Goal: Task Accomplishment & Management: Use online tool/utility

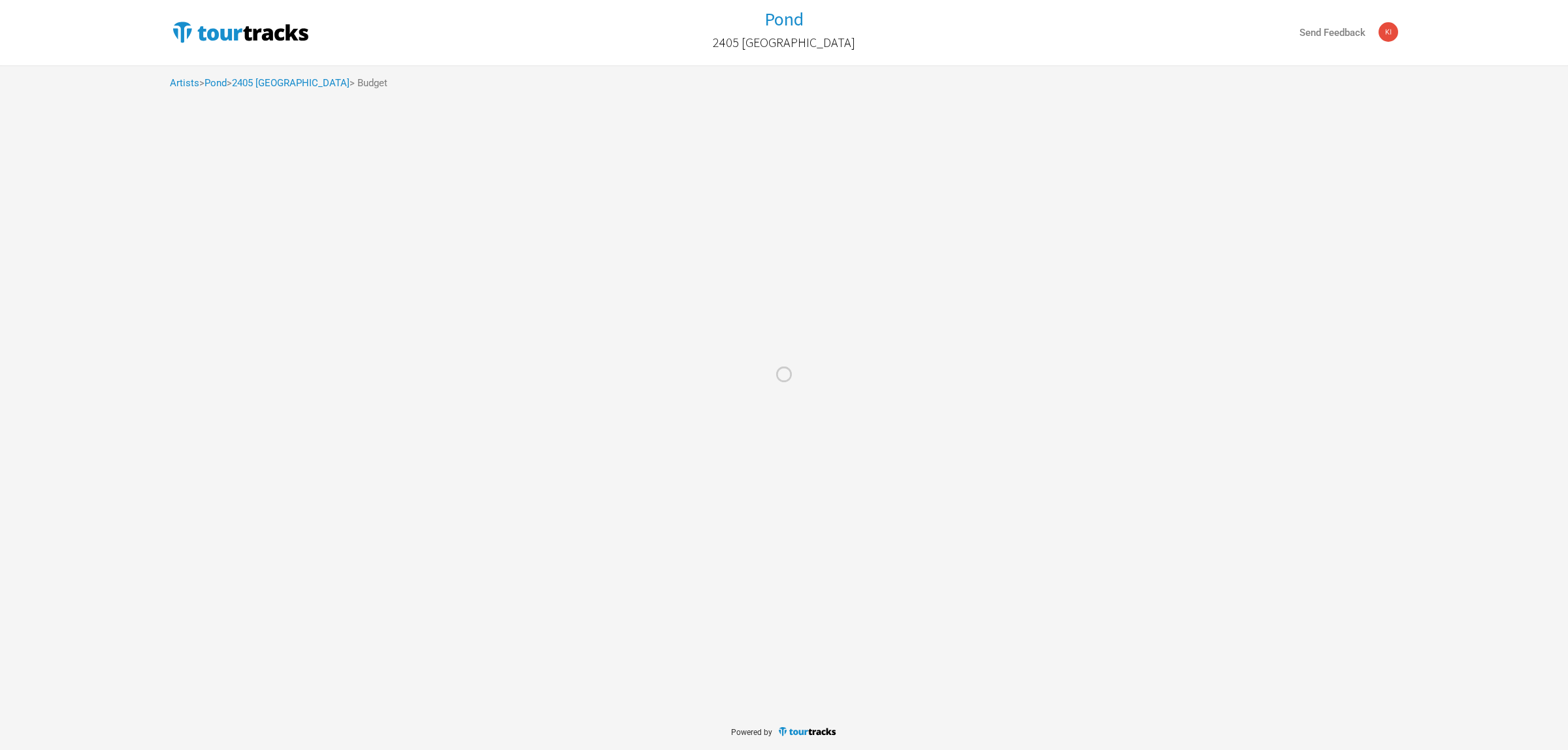
select select "Total Days"
select select "USD"
select select "Total Days"
select select "USD"
select select "Total Days"
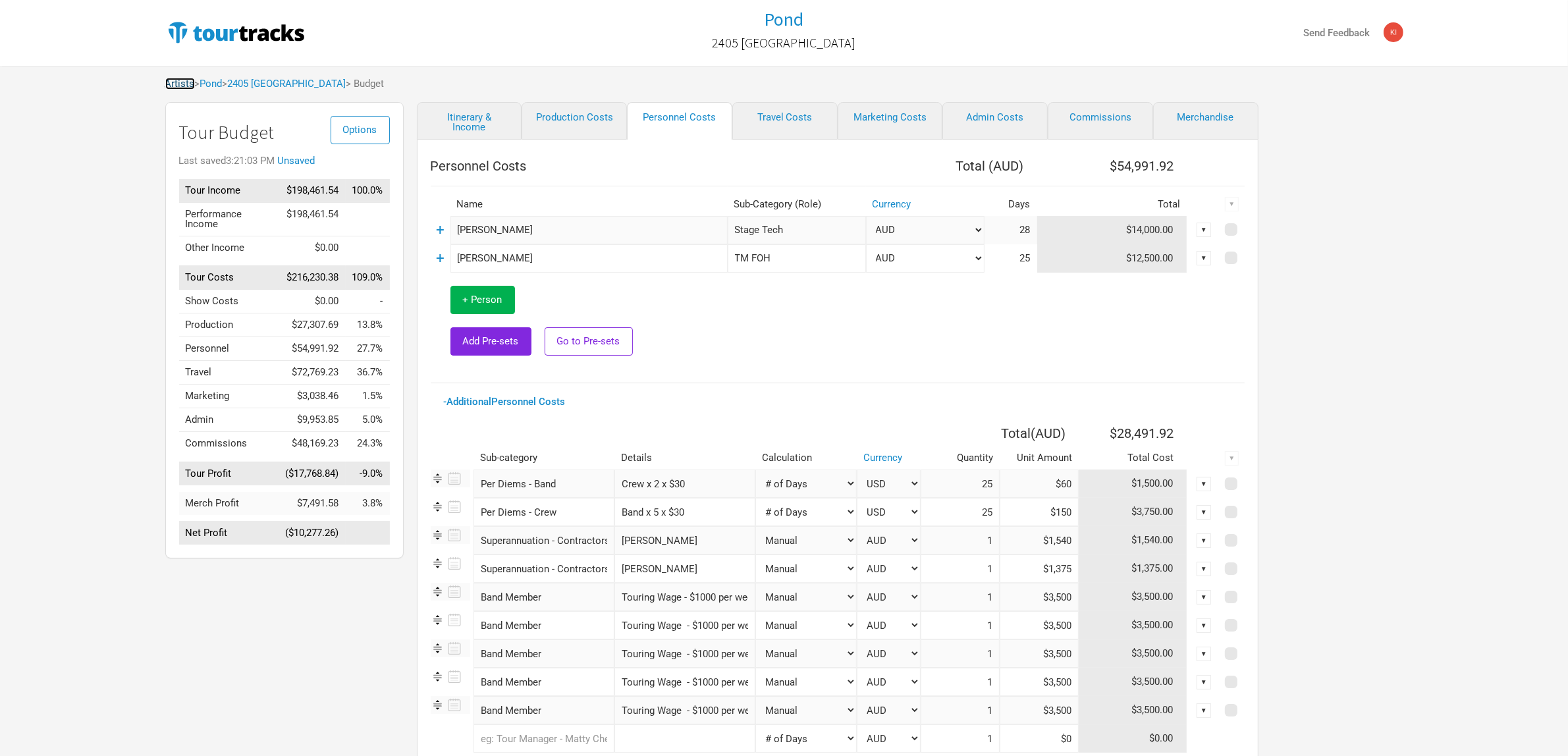
click at [189, 86] on link "Artists" at bounding box center [180, 84] width 30 height 12
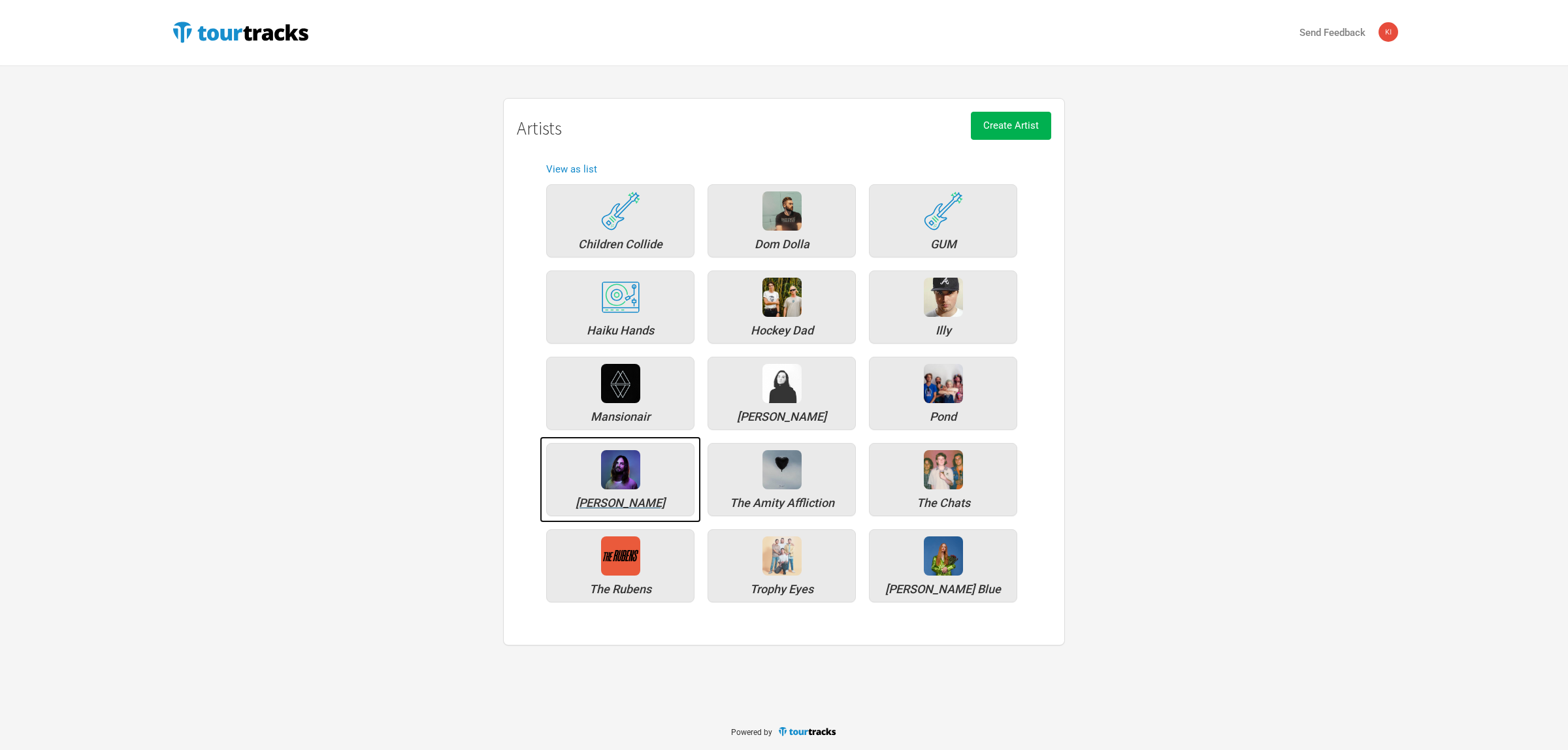
click at [644, 488] on div "[PERSON_NAME]" at bounding box center [620, 480] width 148 height 73
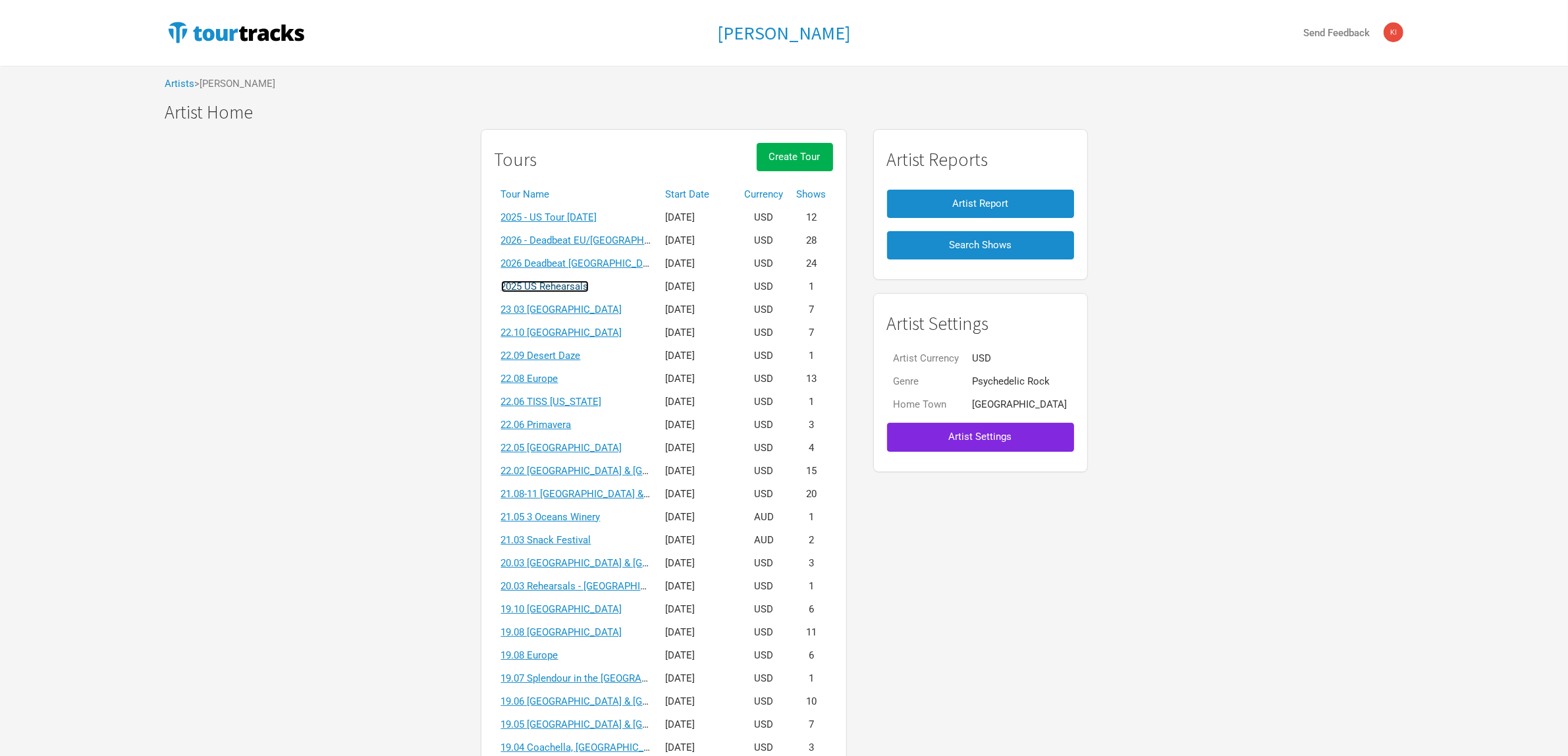
click at [572, 290] on link "2025 US Rehearsals" at bounding box center [545, 286] width 88 height 12
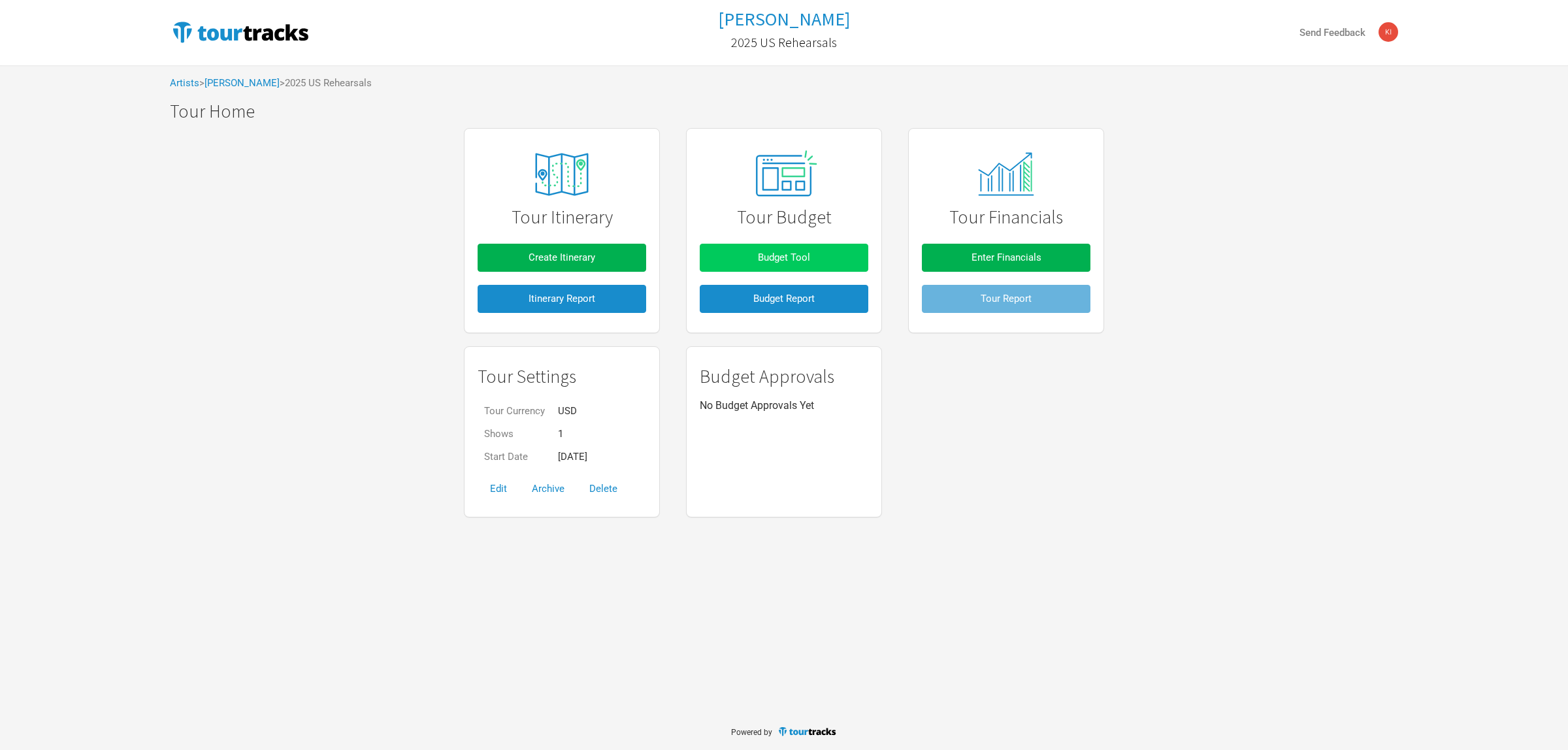
click at [796, 255] on span "Budget Tool" at bounding box center [784, 258] width 52 height 12
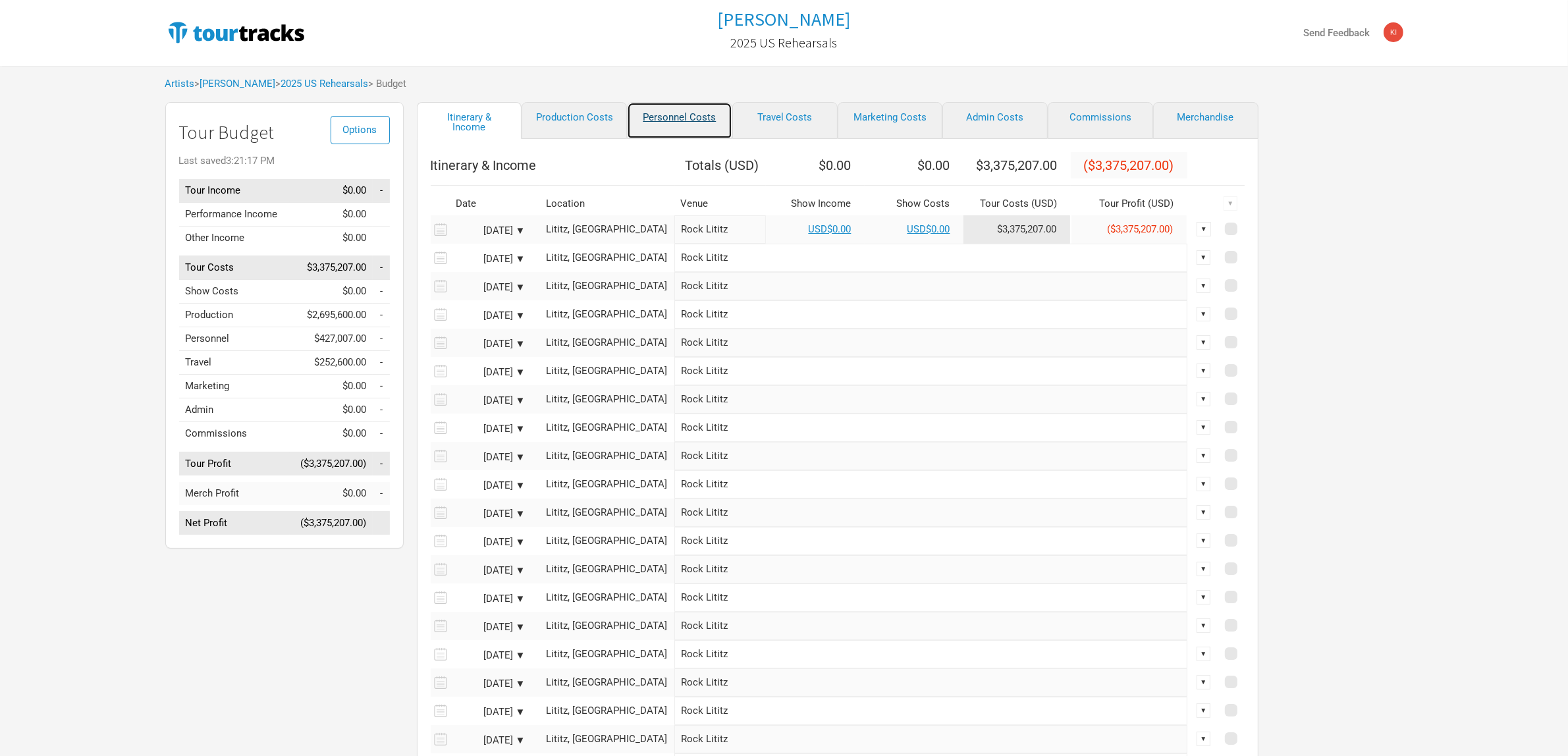
click at [692, 118] on link "Personnel Costs" at bounding box center [680, 120] width 105 height 37
select select "Total Days"
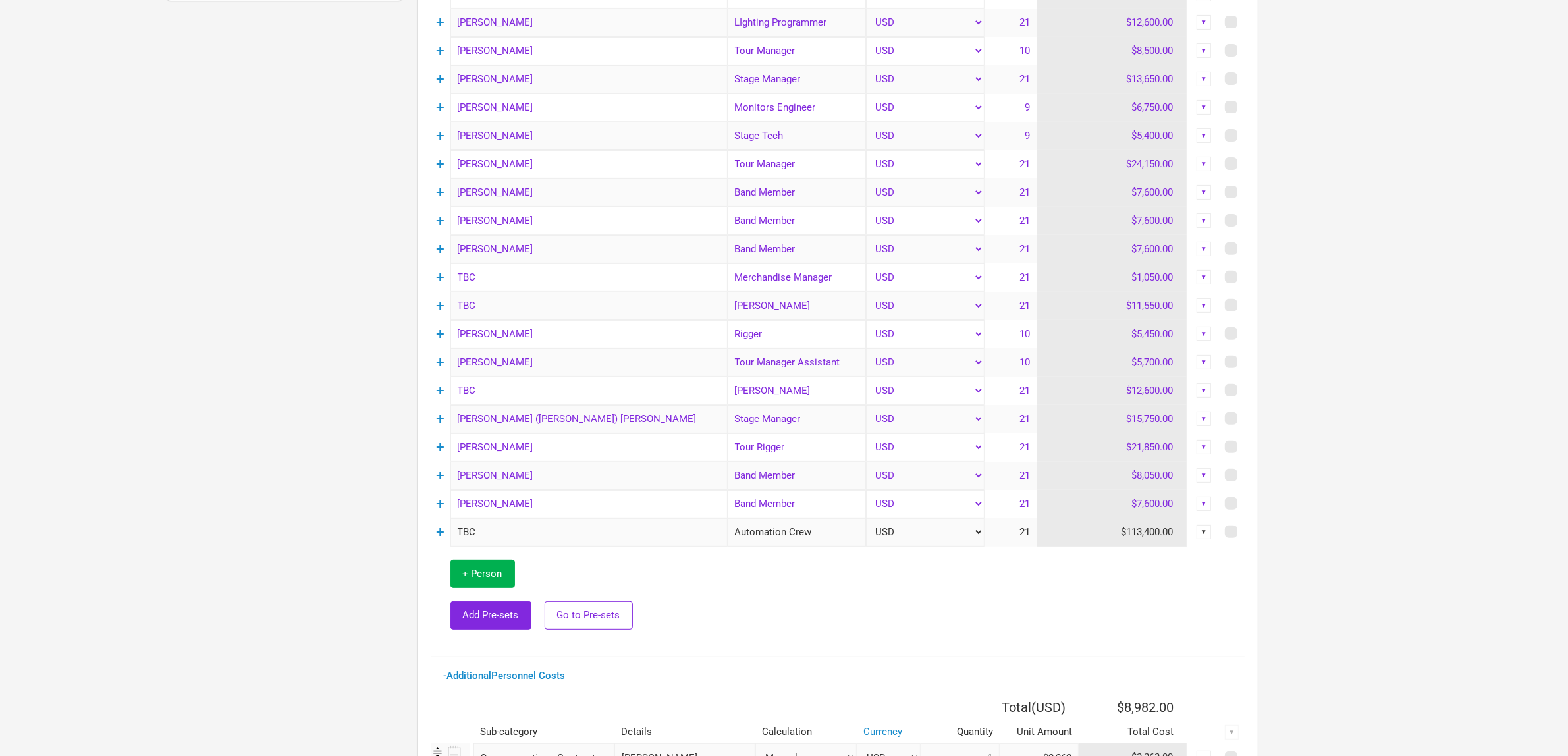
scroll to position [577, 0]
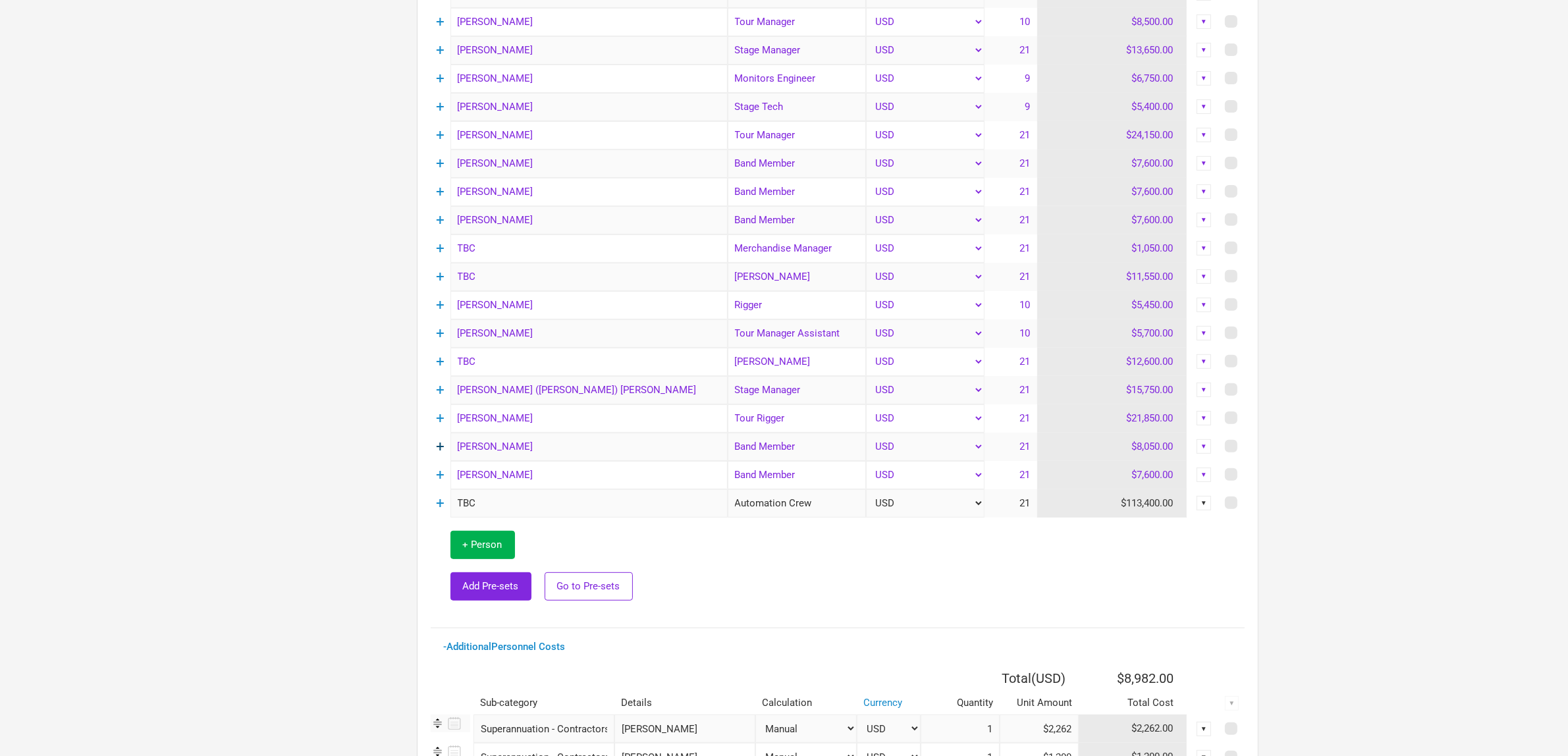
click at [439, 449] on link "+" at bounding box center [440, 446] width 9 height 17
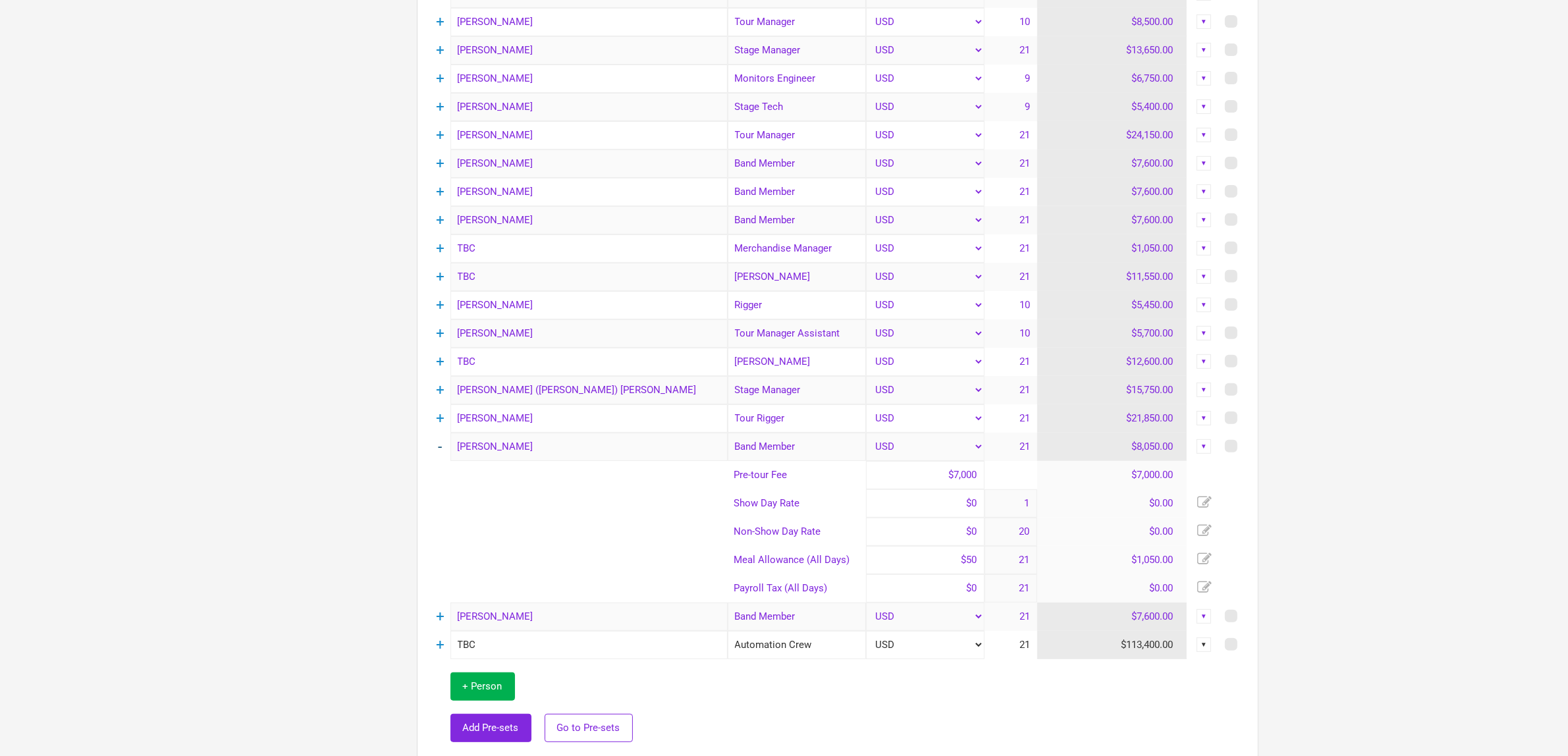
click at [441, 448] on link "-" at bounding box center [440, 446] width 4 height 17
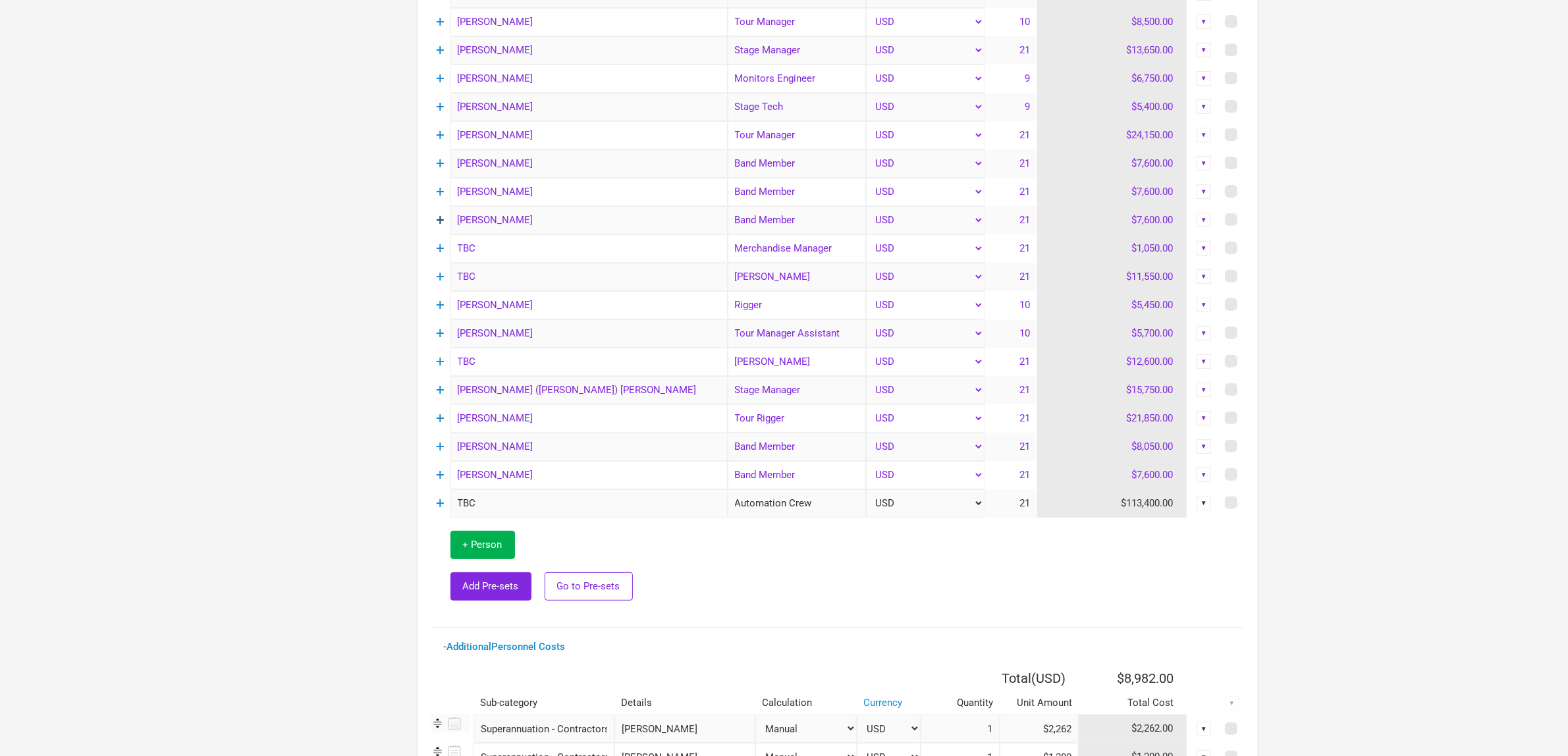
click at [439, 222] on link "+" at bounding box center [440, 220] width 9 height 17
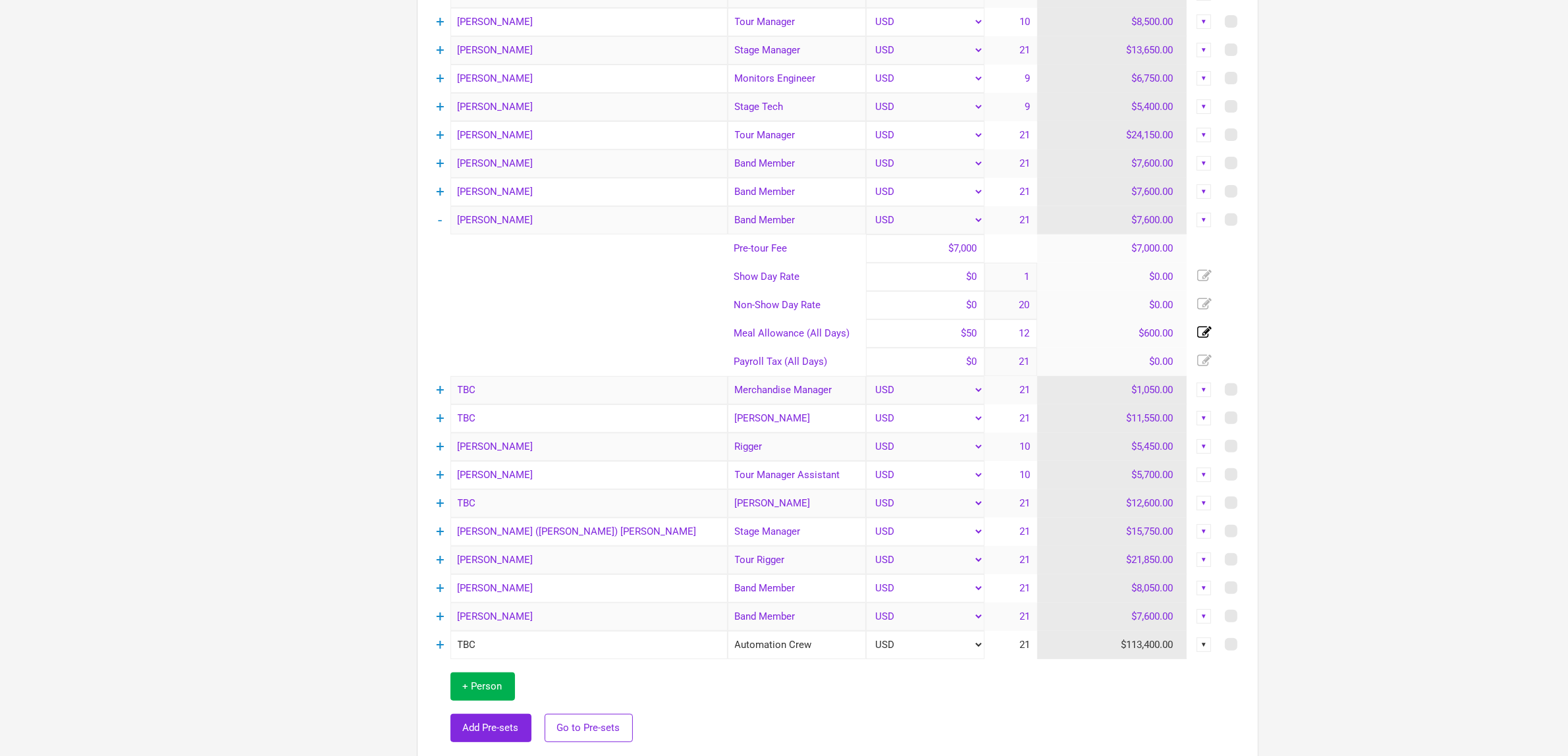
click at [1016, 331] on input "12" at bounding box center [1011, 333] width 53 height 28
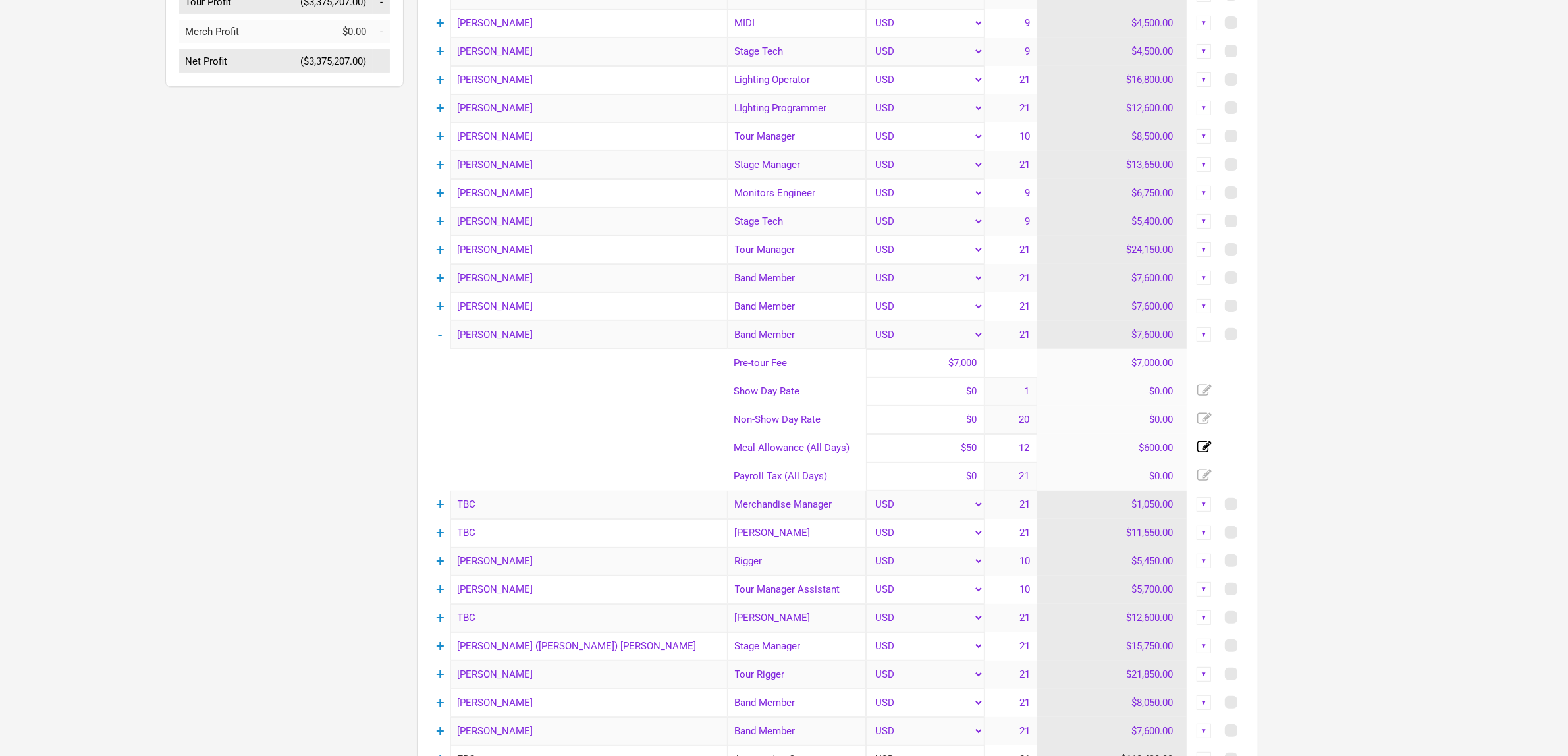
scroll to position [329, 0]
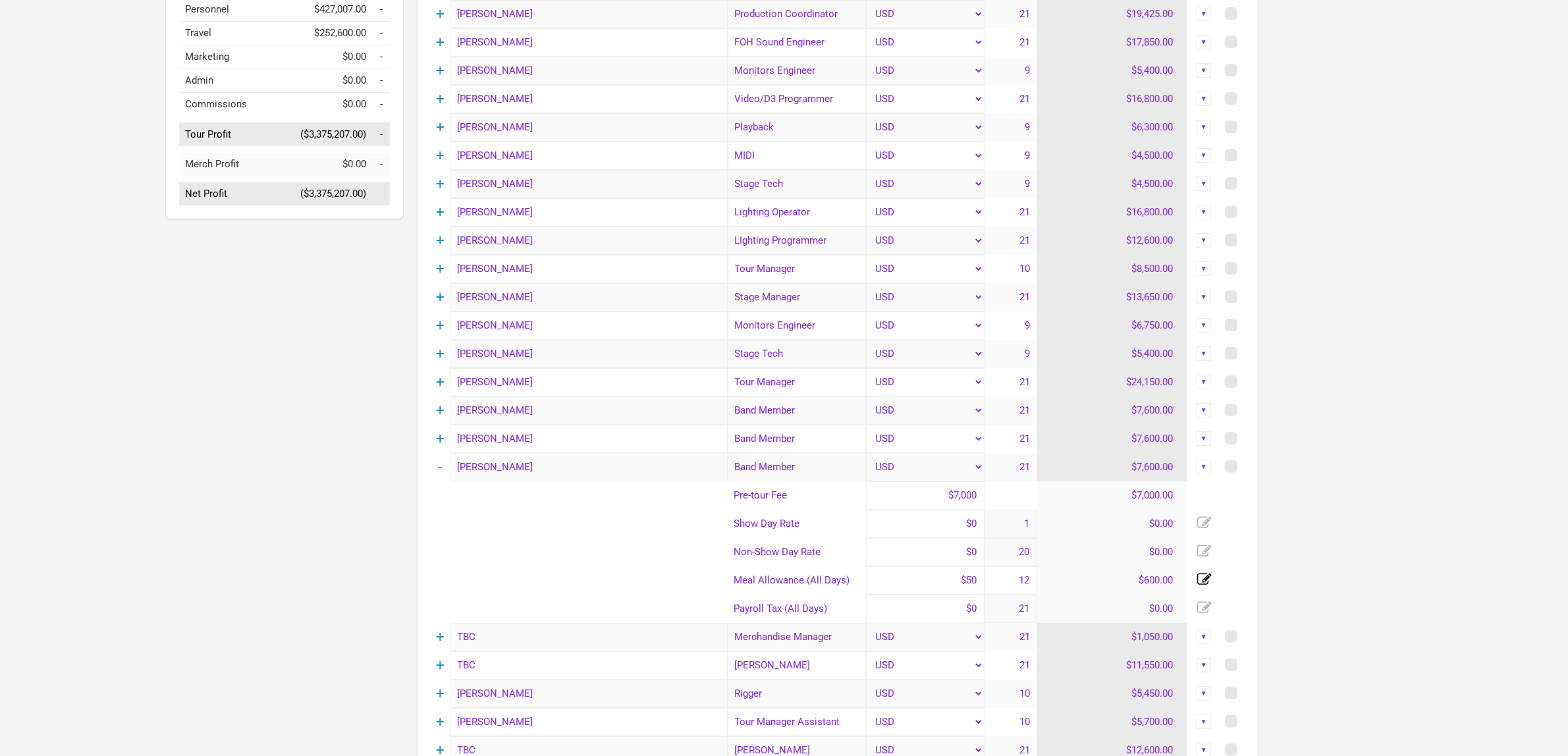
click at [117, 230] on div "[PERSON_NAME] 2025 US Rehearsals Send Feedback Artists > Tame Impala > 2025 US …" at bounding box center [784, 538] width 1568 height 1735
drag, startPoint x: 1483, startPoint y: 258, endPoint x: 1236, endPoint y: 157, distance: 266.9
click at [1484, 258] on div "[PERSON_NAME] 2025 US Rehearsals Send Feedback Artists > Tame Impala > 2025 US …" at bounding box center [784, 538] width 1568 height 1735
